Goal: Task Accomplishment & Management: Manage account settings

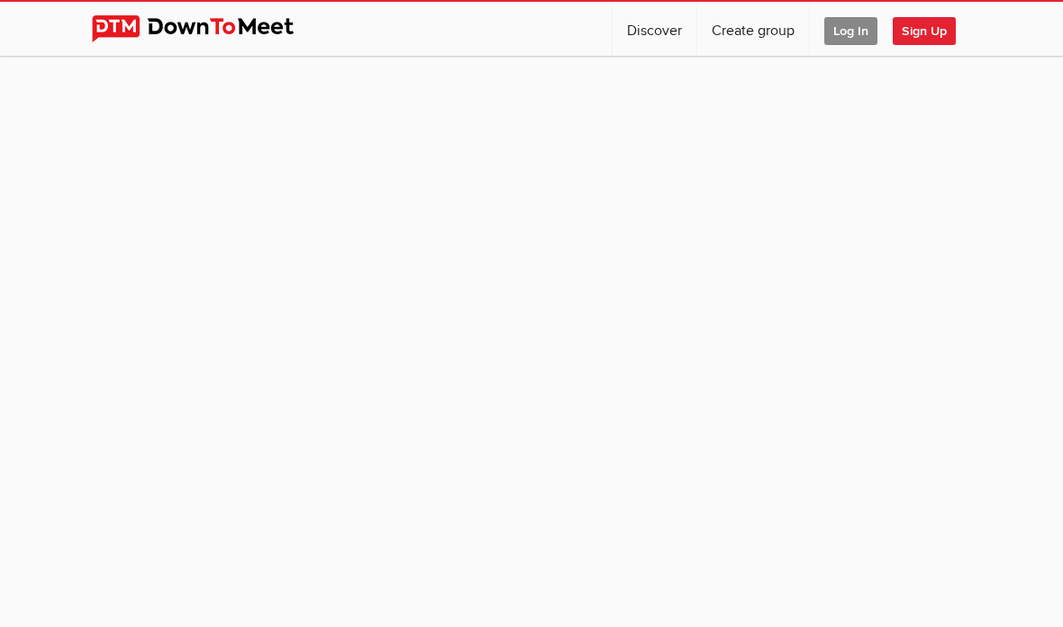
click at [844, 37] on span "Log In" at bounding box center [850, 31] width 53 height 28
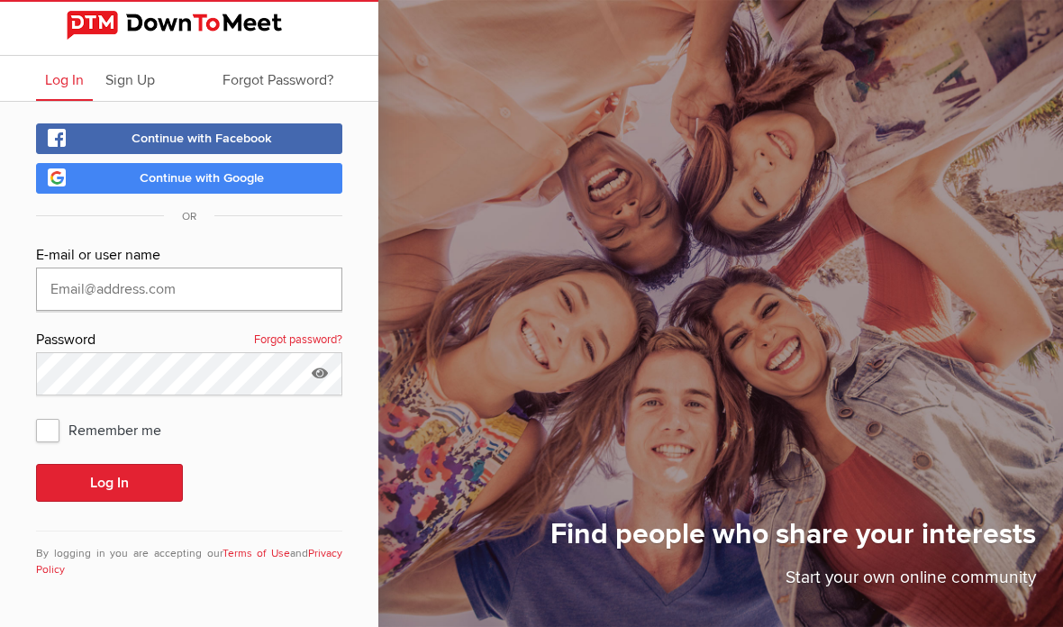
click at [305, 294] on input "text" at bounding box center [189, 288] width 306 height 43
type input "[EMAIL_ADDRESS][DOMAIN_NAME]"
click at [144, 464] on button "Log In" at bounding box center [109, 483] width 147 height 38
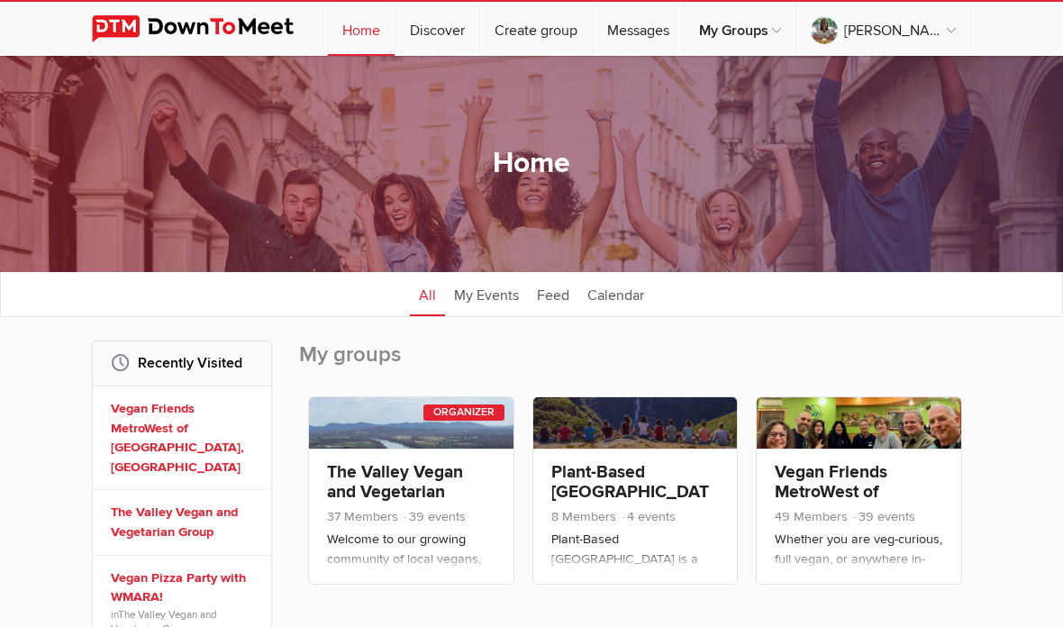
click at [409, 483] on link "The Valley Vegan and Vegetarian Group" at bounding box center [395, 491] width 136 height 61
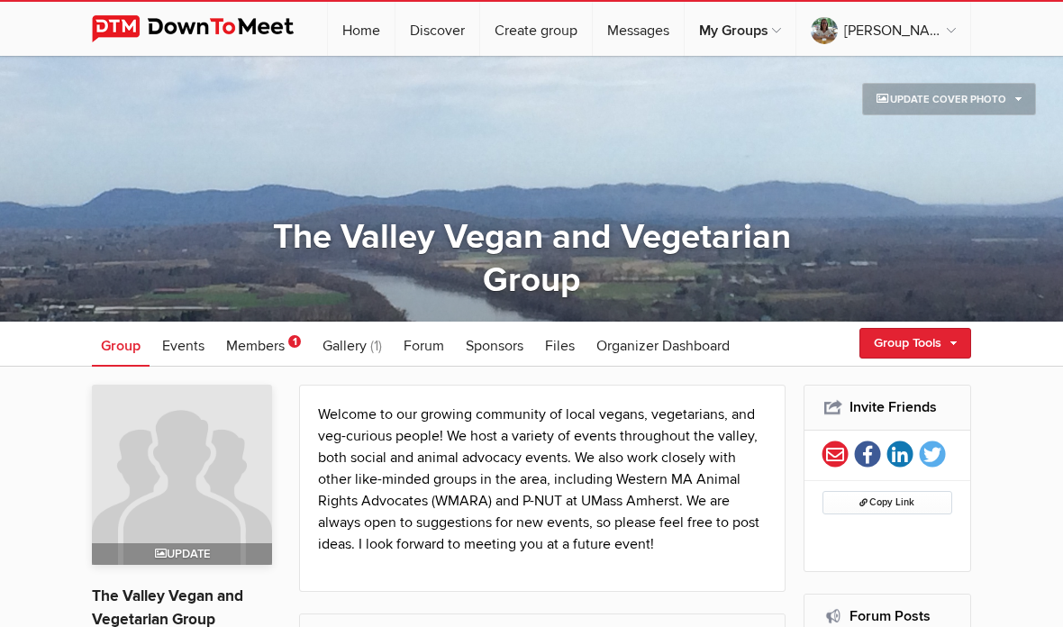
click at [268, 343] on span "Members" at bounding box center [255, 346] width 59 height 18
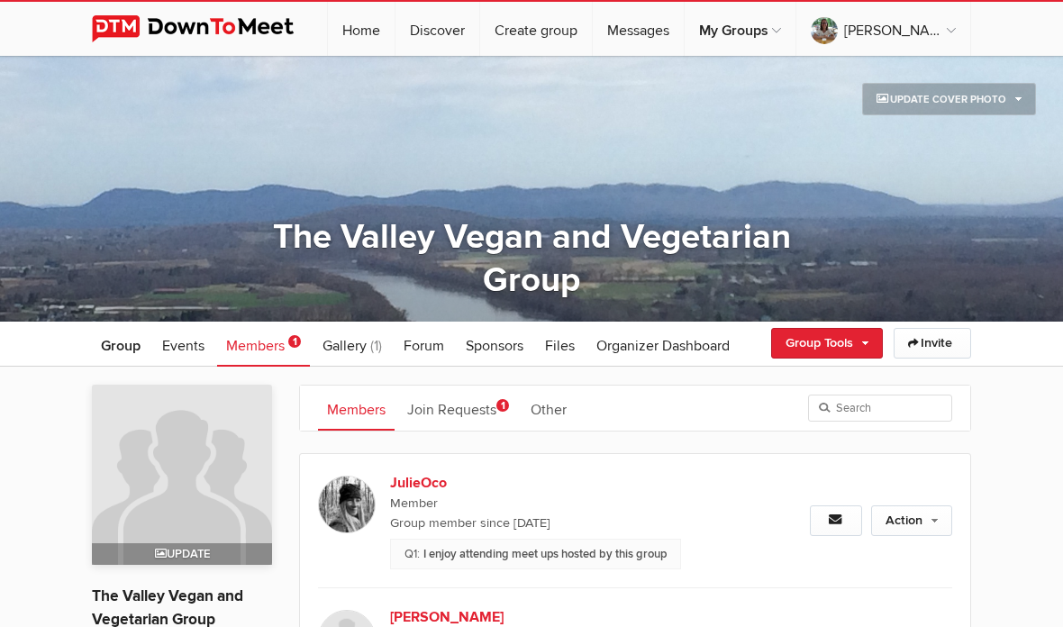
click at [477, 403] on link "Join Requests 1" at bounding box center [458, 407] width 120 height 45
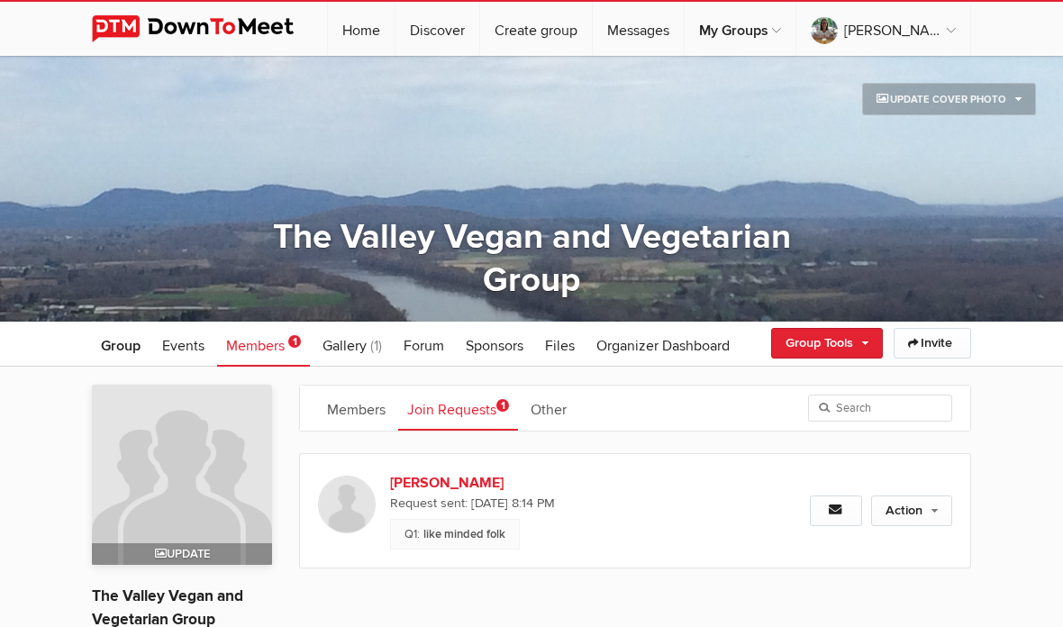
click at [931, 511] on link "Action" at bounding box center [911, 510] width 81 height 31
click at [850, 541] on link "Approve Request" at bounding box center [853, 549] width 196 height 27
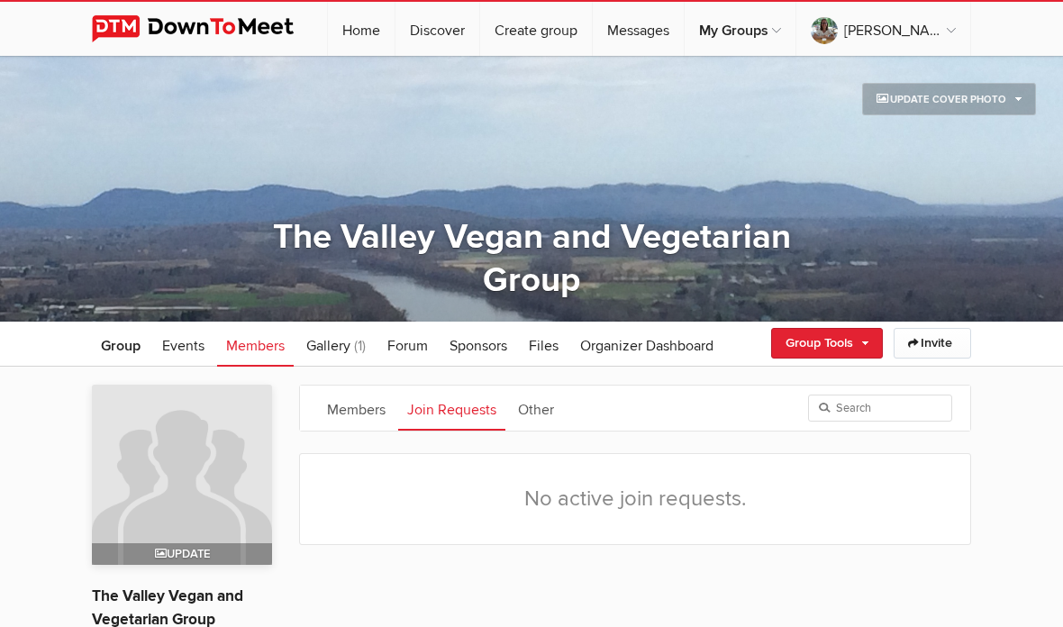
click at [185, 345] on span "Events" at bounding box center [183, 346] width 42 height 18
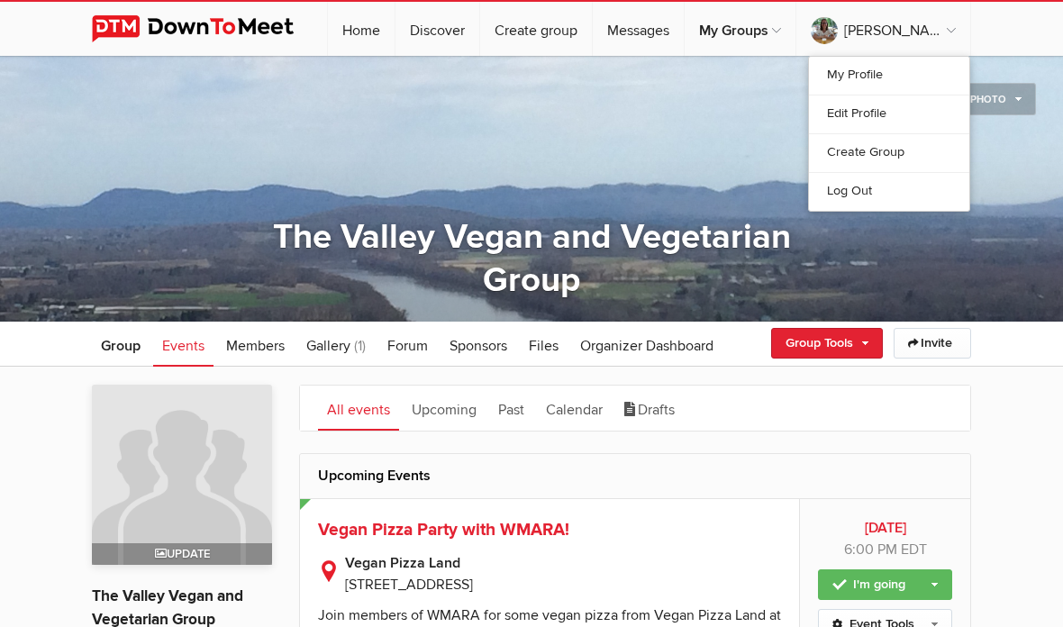
click at [867, 178] on link "Log Out" at bounding box center [889, 191] width 160 height 39
